Goal: Transaction & Acquisition: Purchase product/service

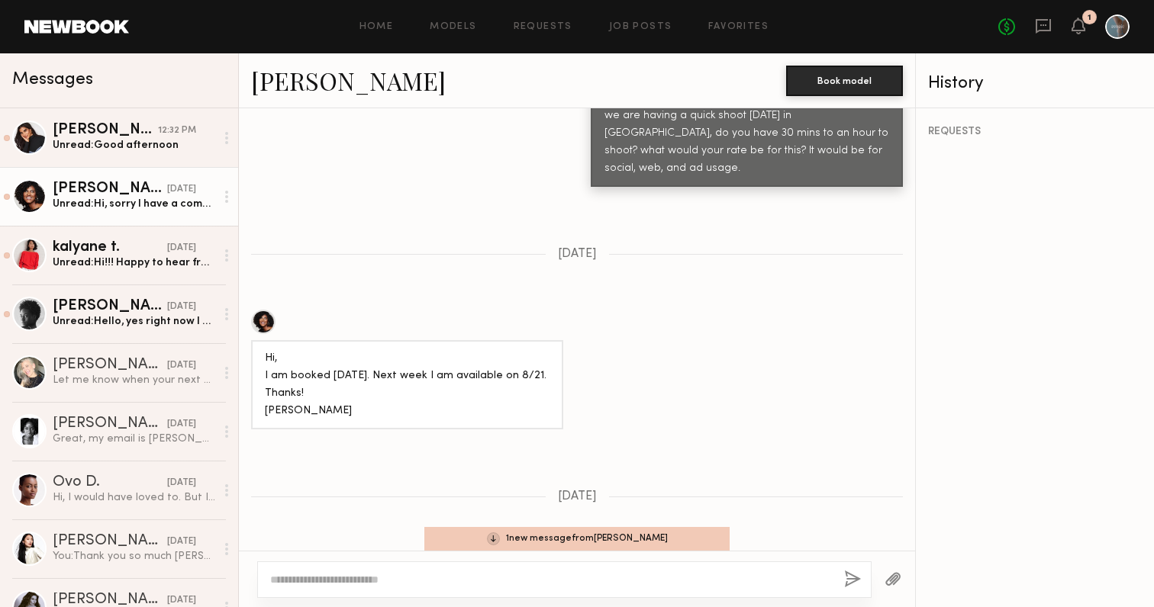
scroll to position [1448, 0]
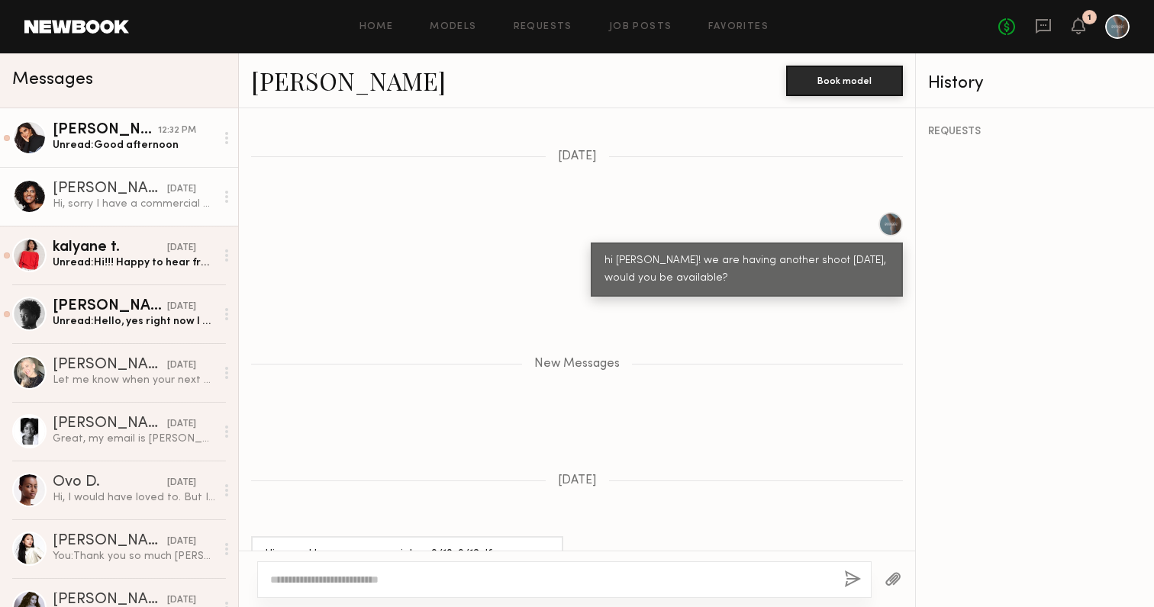
click at [152, 145] on div "Unread: Good afternoon" at bounding box center [134, 145] width 163 height 14
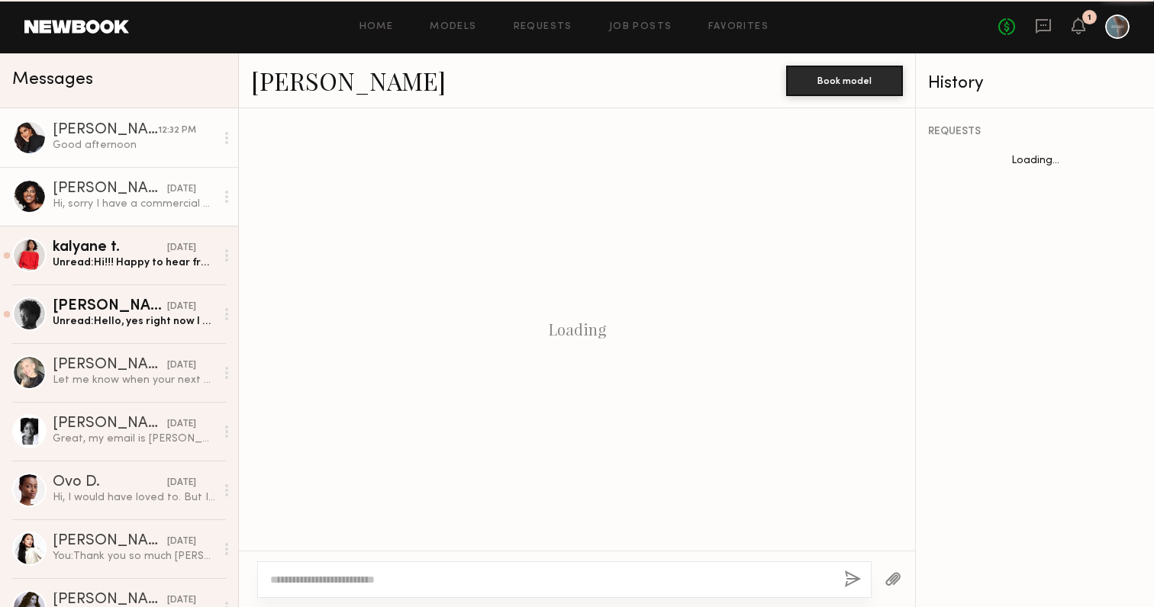
scroll to position [1454, 0]
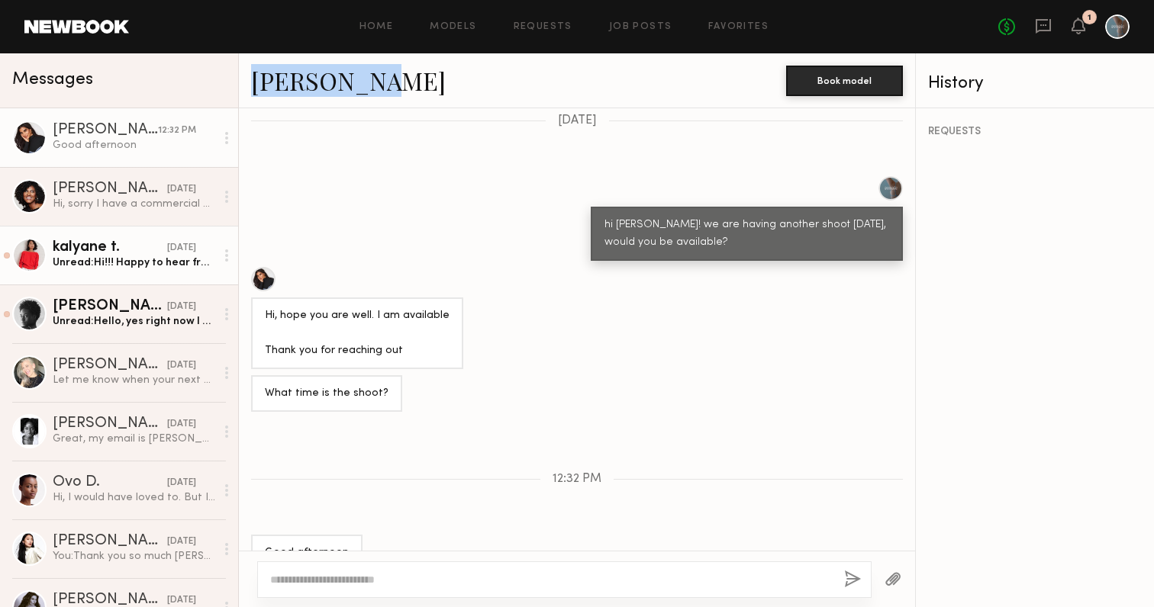
click at [105, 254] on div "kalyane t." at bounding box center [110, 247] width 114 height 15
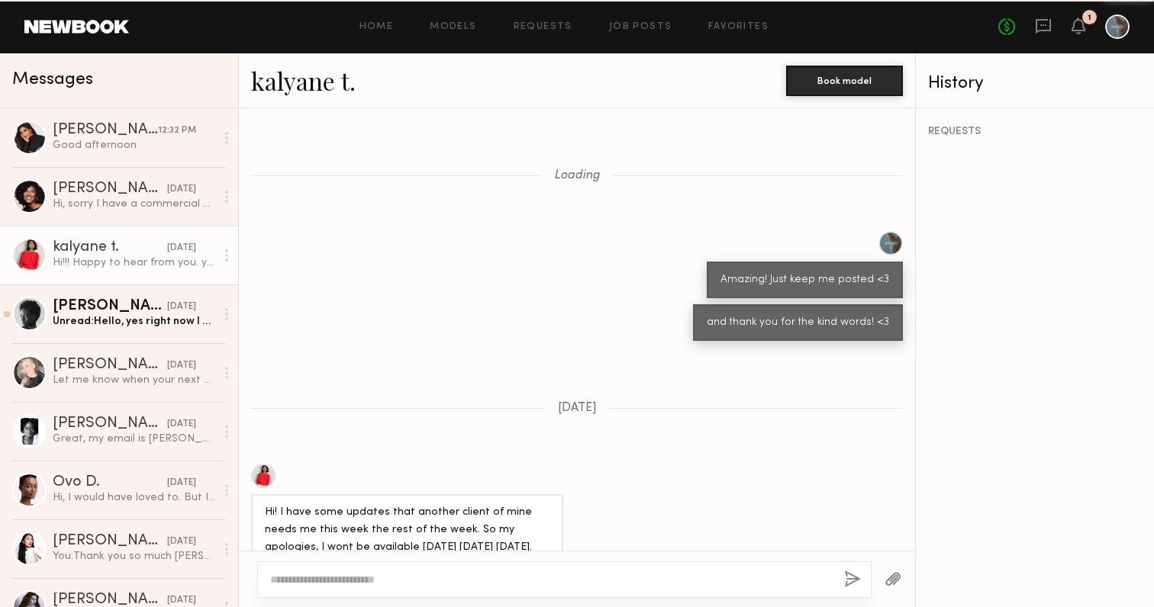
scroll to position [1210, 0]
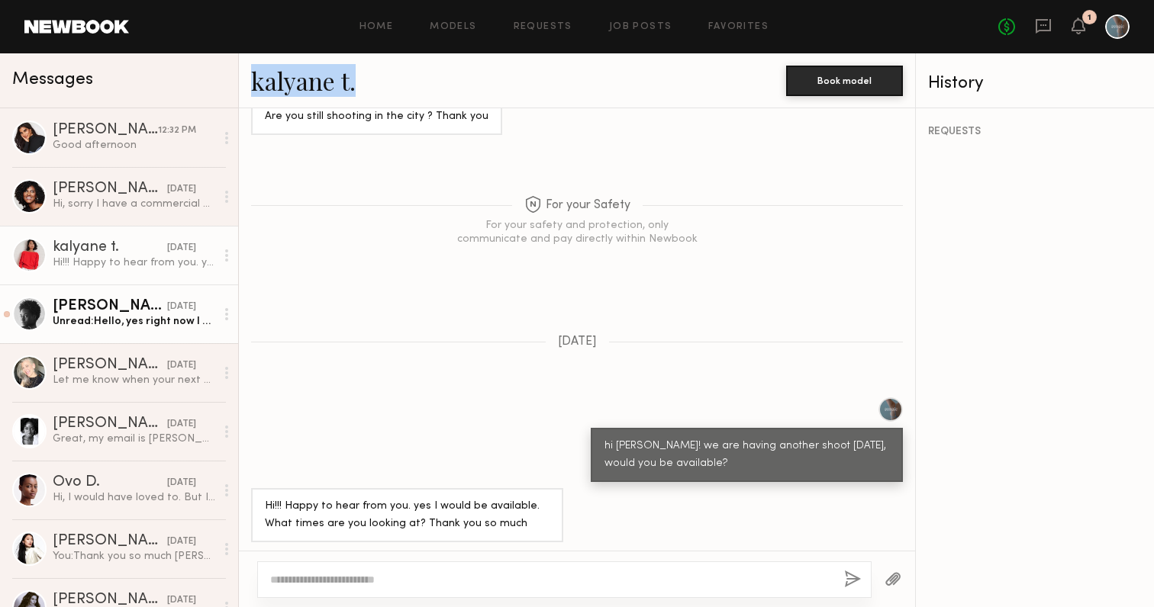
click at [101, 316] on div "Unread: Hello, yes right now I am available on the 12th.. exciting!!!! What’s e…" at bounding box center [134, 321] width 163 height 14
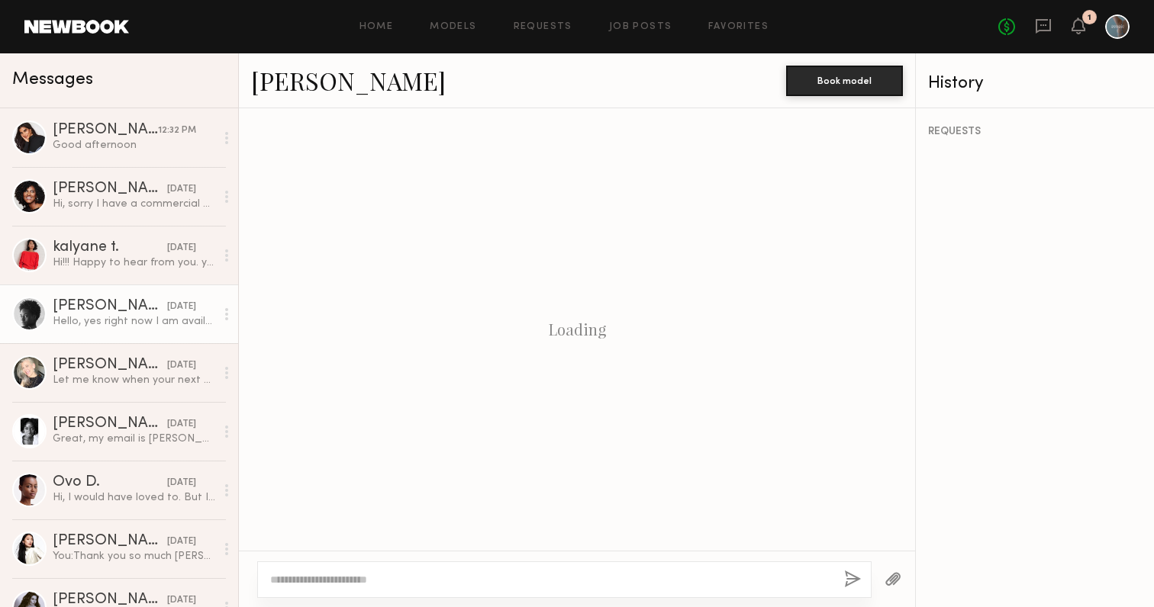
scroll to position [959, 0]
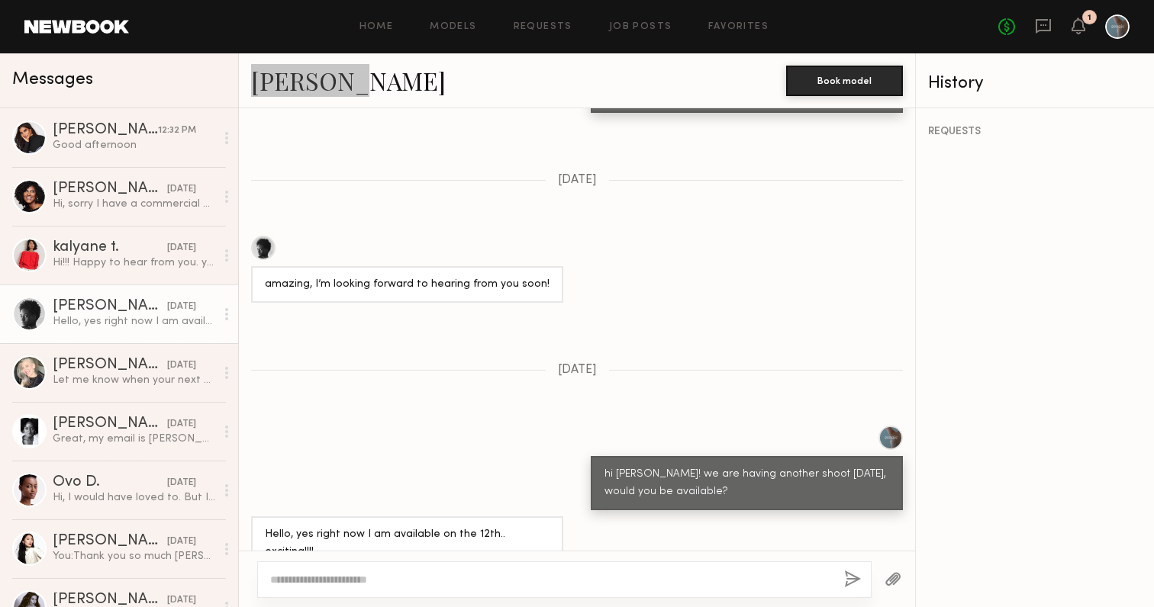
drag, startPoint x: 295, startPoint y: 80, endPoint x: 438, endPoint y: 0, distance: 164.3
click at [0, 0] on nb-messenger-layout "Home Models Requests Job Posts Favorites Sign Out No fees up to $5,000 1 Messag…" at bounding box center [577, 303] width 1154 height 607
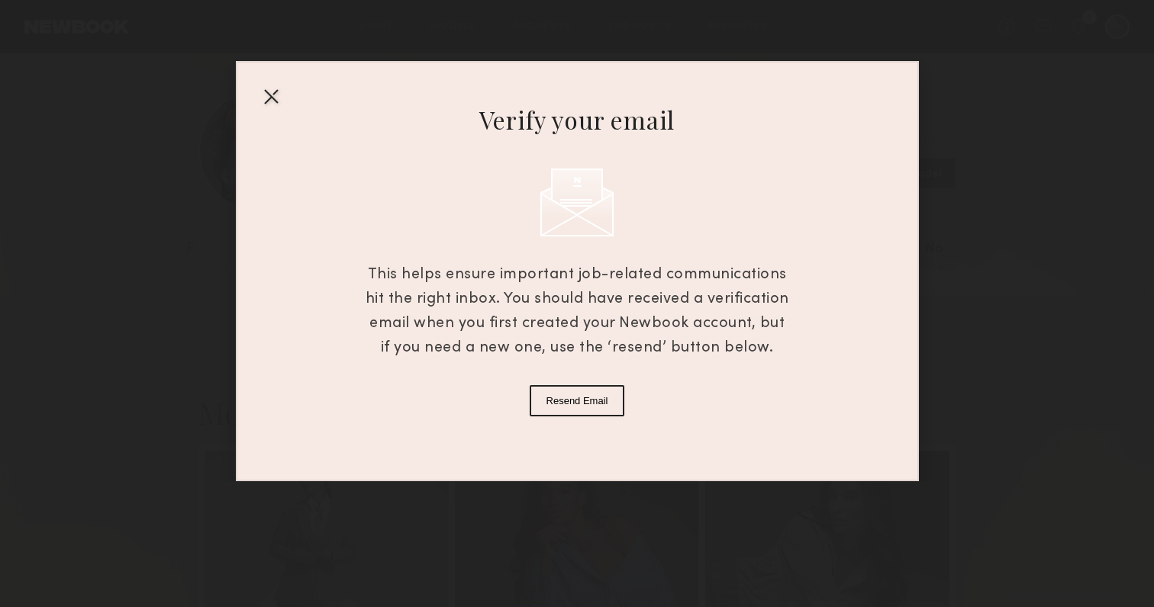
click at [266, 99] on div at bounding box center [271, 96] width 24 height 24
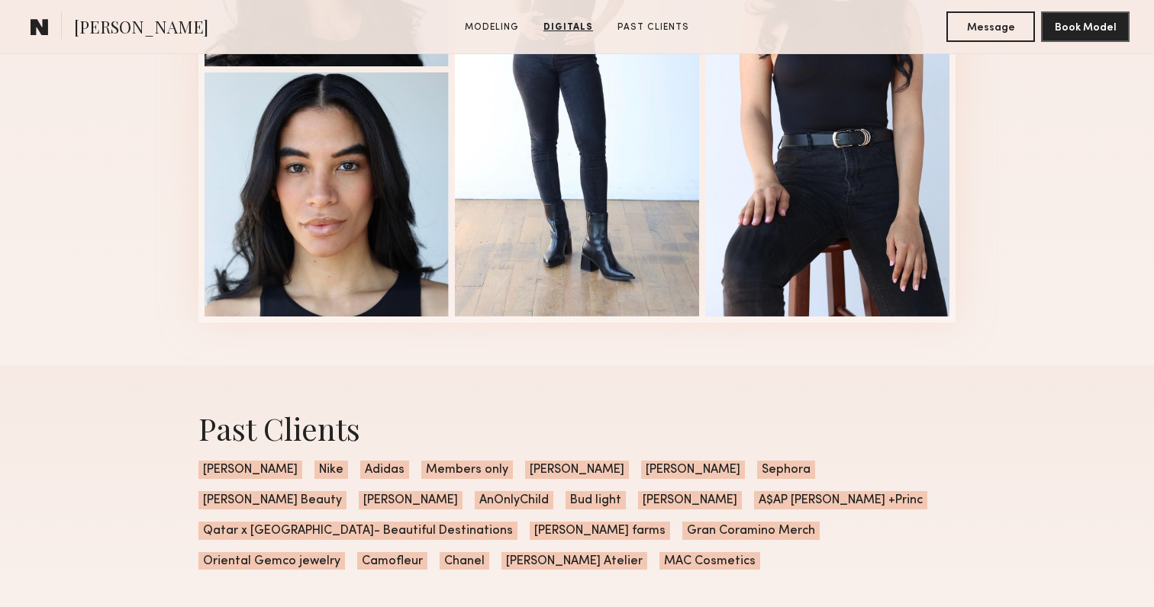
scroll to position [1820, 0]
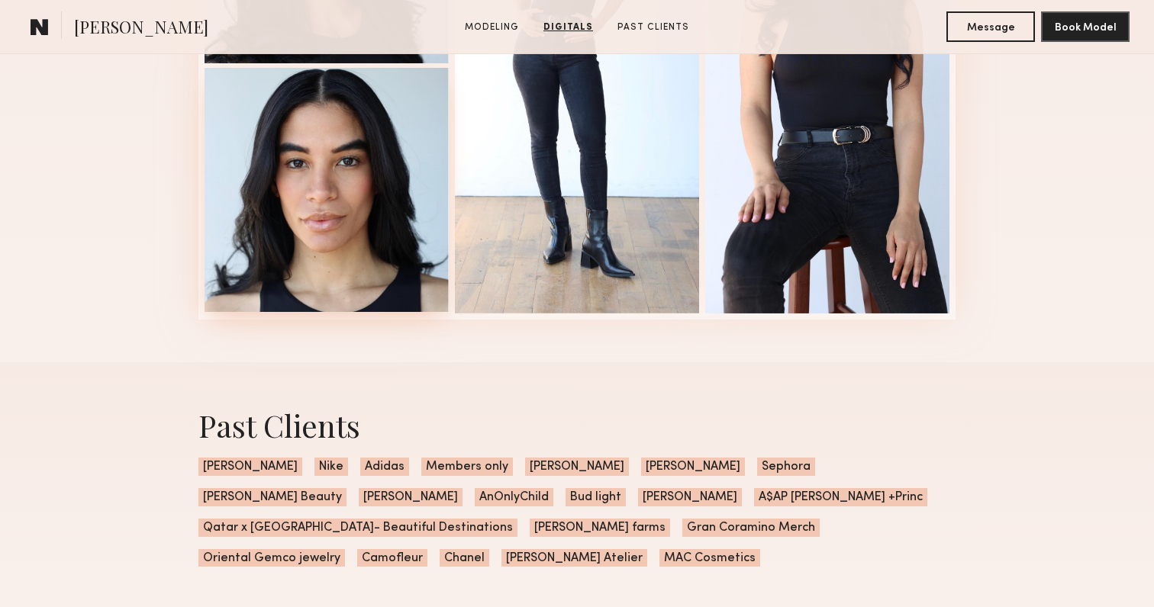
click at [338, 197] on div at bounding box center [327, 190] width 244 height 244
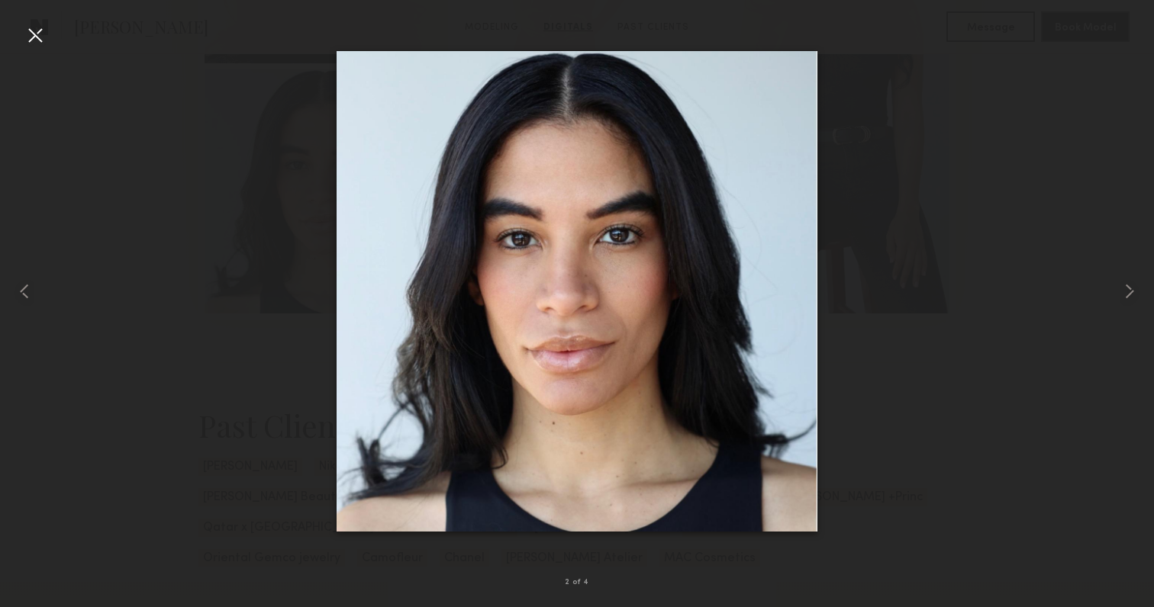
drag, startPoint x: 591, startPoint y: 208, endPoint x: 910, endPoint y: 17, distance: 371.0
click at [0, 0] on nb-gallery-light "2 of 4" at bounding box center [577, 303] width 1154 height 607
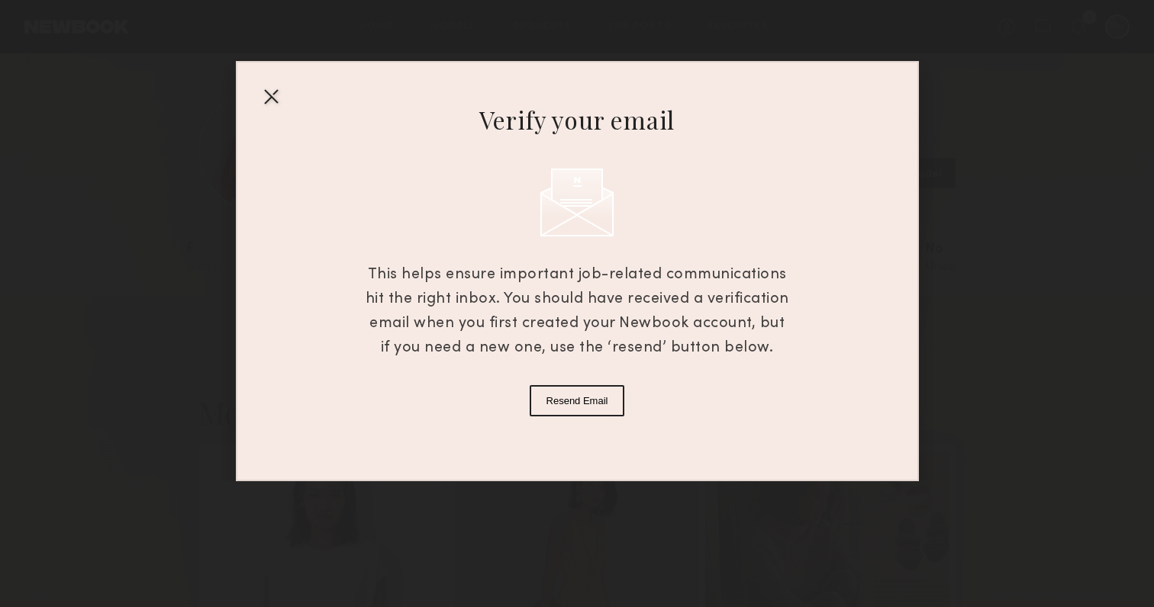
click at [270, 100] on div at bounding box center [271, 96] width 24 height 24
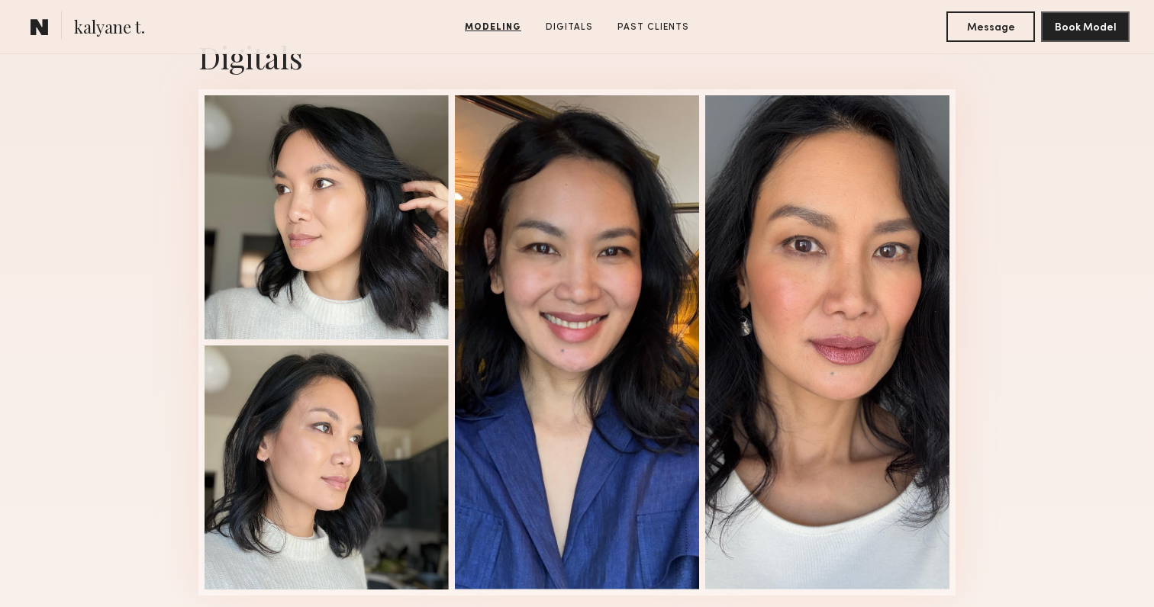
scroll to position [1548, 0]
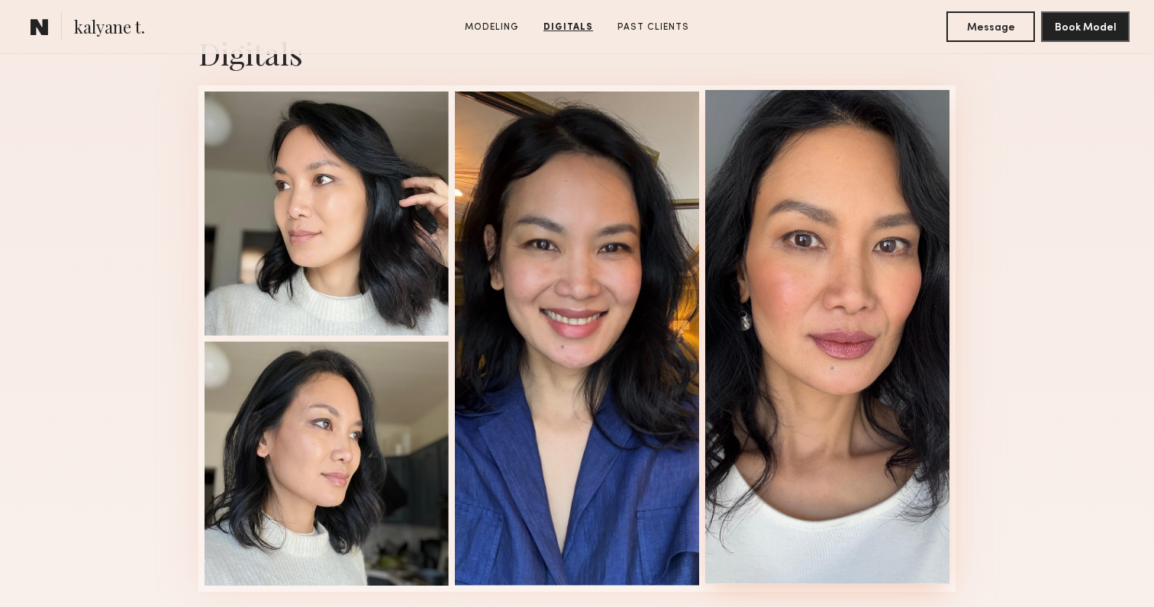
click at [825, 264] on div at bounding box center [827, 337] width 244 height 495
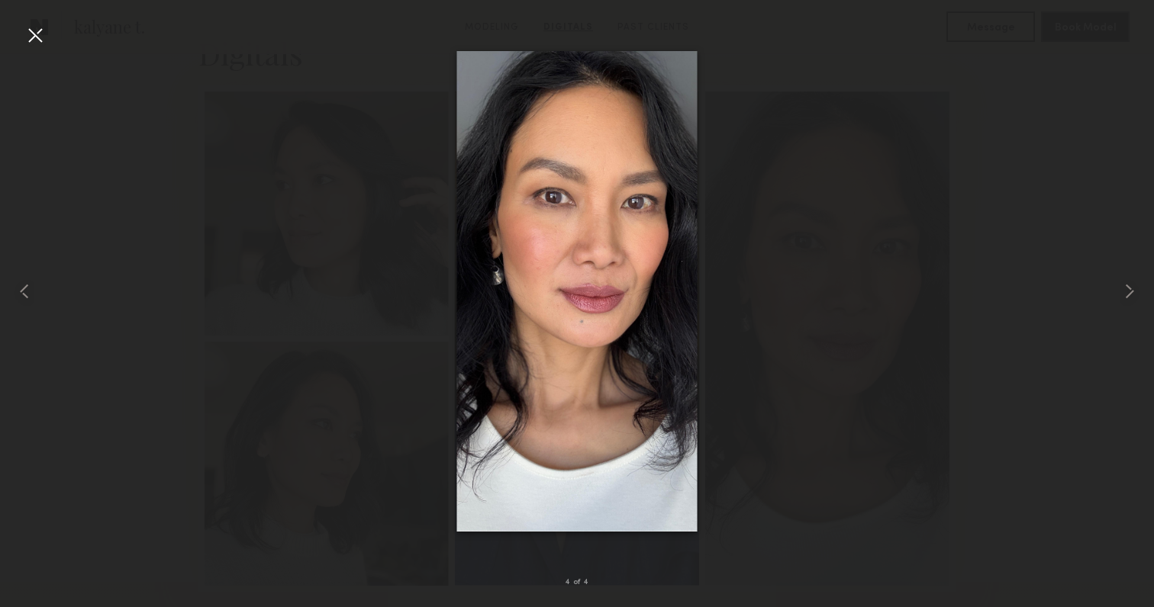
drag, startPoint x: 591, startPoint y: 230, endPoint x: 704, endPoint y: 19, distance: 240.0
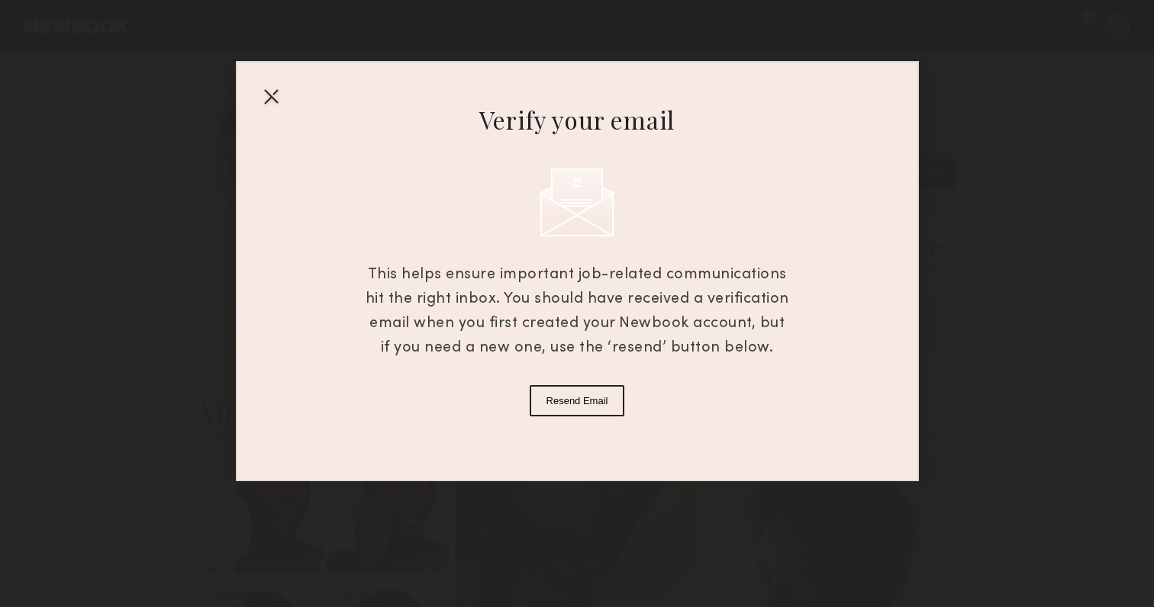
click at [272, 95] on div at bounding box center [271, 96] width 24 height 24
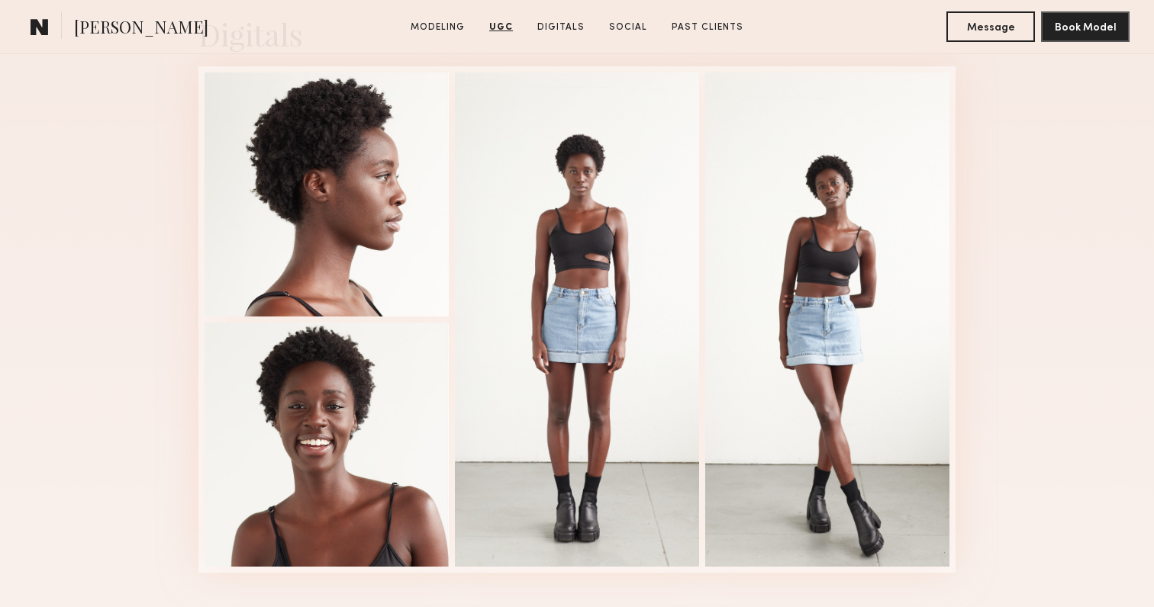
scroll to position [2009, 0]
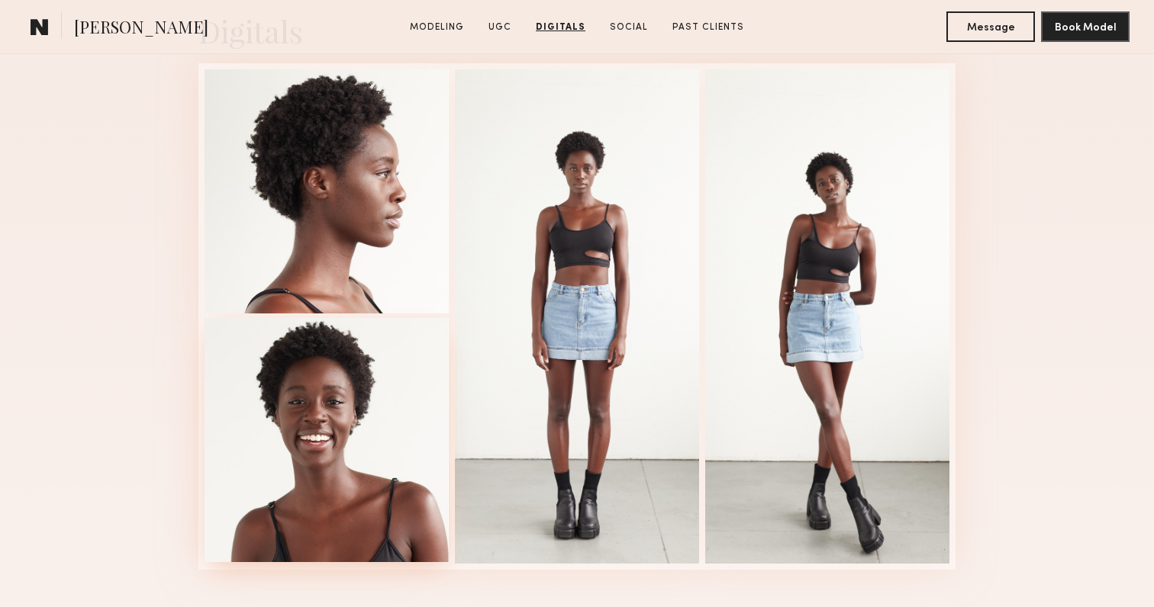
click at [334, 411] on div at bounding box center [327, 440] width 244 height 244
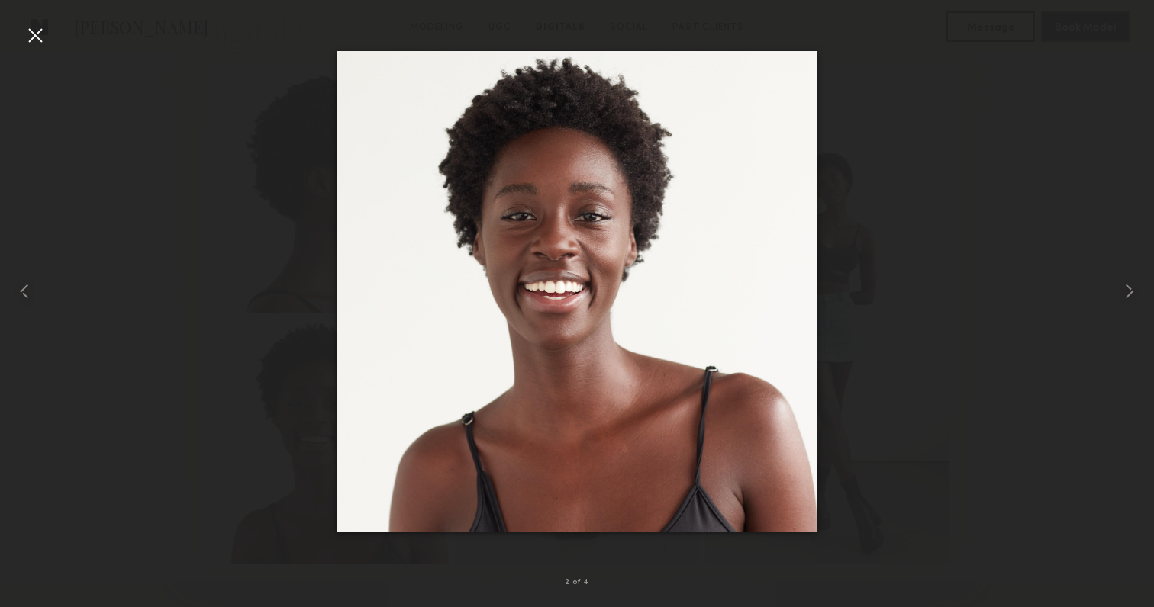
drag, startPoint x: 575, startPoint y: 243, endPoint x: 735, endPoint y: 9, distance: 282.8
click at [0, 0] on nb-gallery-light "2 of 4" at bounding box center [577, 303] width 1154 height 607
